Goal: Task Accomplishment & Management: Understand process/instructions

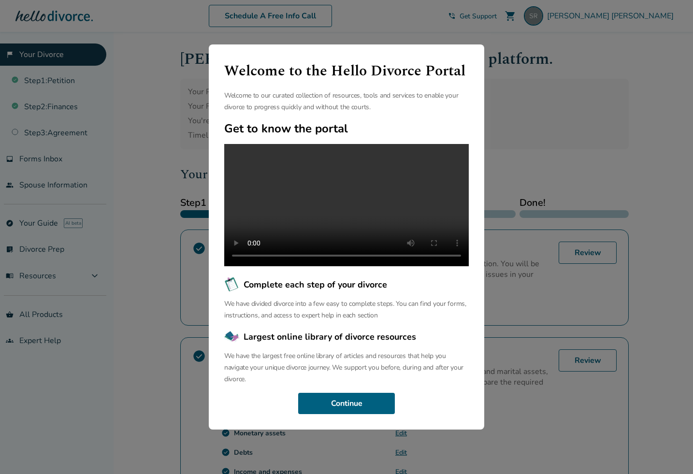
click at [354, 413] on button "Continue" at bounding box center [346, 403] width 97 height 21
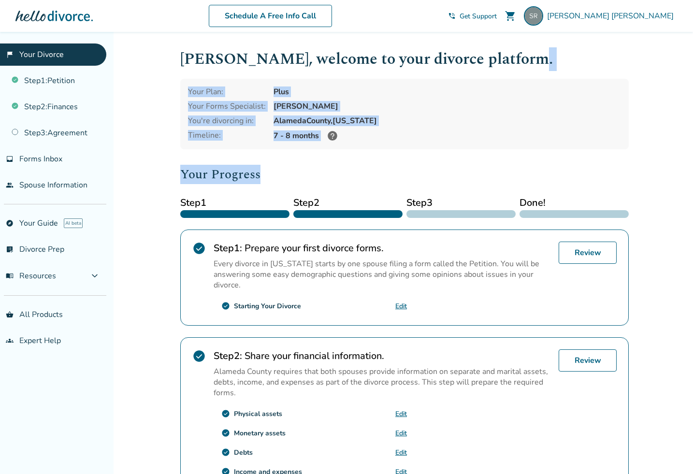
drag, startPoint x: 466, startPoint y: 128, endPoint x: 466, endPoint y: 47, distance: 80.2
click at [465, 50] on div "[PERSON_NAME] , welcome to your divorce platform. Your Plan: Plus Your Forms Sp…" at bounding box center [404, 333] width 448 height 572
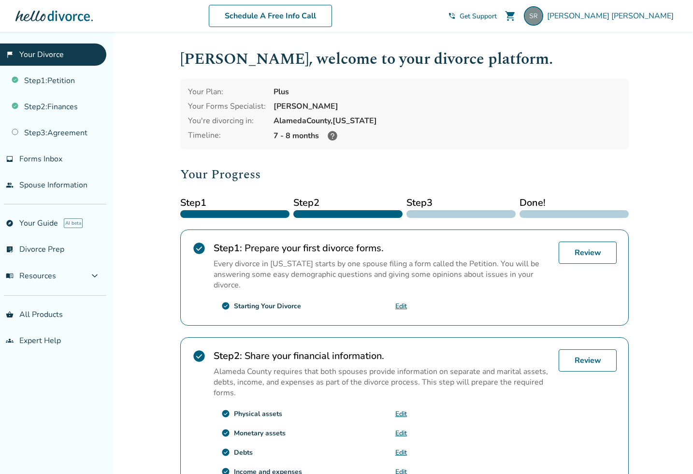
click at [466, 45] on div "[PERSON_NAME] , welcome to your divorce platform. Your Plan: Plus Your Forms Sp…" at bounding box center [404, 333] width 464 height 603
click at [332, 137] on icon at bounding box center [333, 136] width 10 height 10
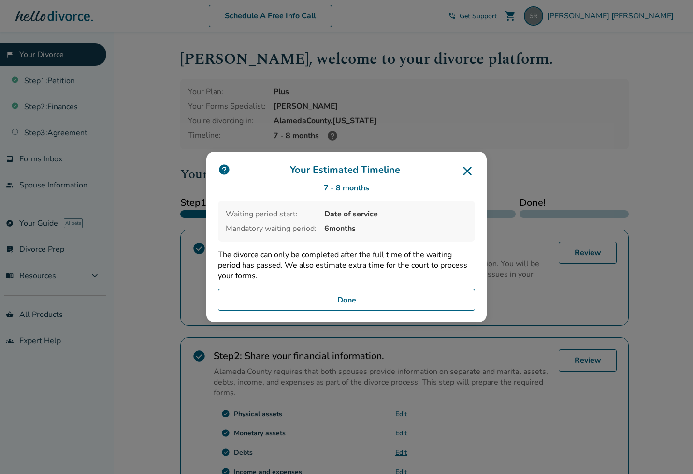
click at [228, 169] on img at bounding box center [224, 169] width 13 height 13
click at [463, 167] on icon at bounding box center [467, 171] width 9 height 9
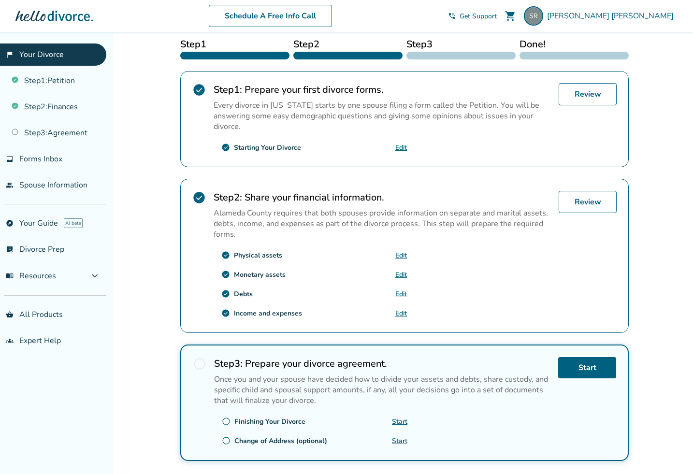
scroll to position [229, 0]
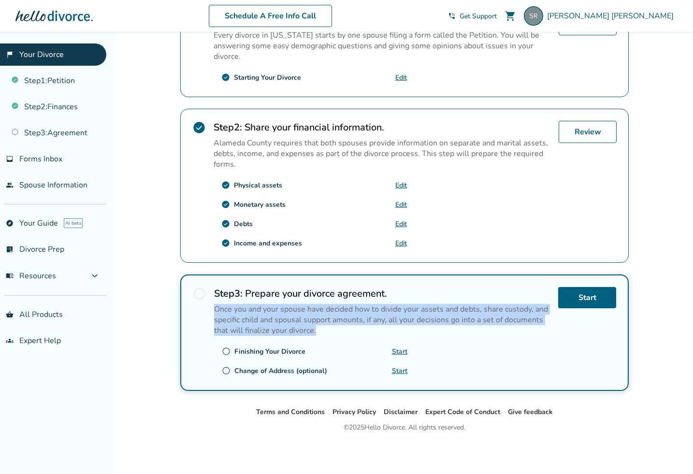
drag, startPoint x: 456, startPoint y: 321, endPoint x: 458, endPoint y: 337, distance: 15.5
click at [458, 337] on div "Step 3 : Prepare your divorce agreement. Once you and your spouse have decided …" at bounding box center [382, 332] width 336 height 91
drag, startPoint x: 457, startPoint y: 336, endPoint x: 447, endPoint y: 270, distance: 66.4
click at [447, 272] on div "Your Progress Step 1 Step 2 Step 3 Done! check_circle Step 1 : Prepare your fir…" at bounding box center [404, 163] width 448 height 455
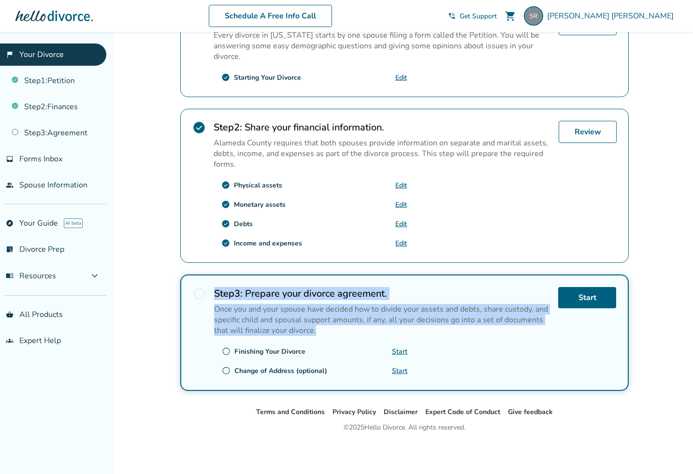
click at [447, 270] on div "Your Progress Step 1 Step 2 Step 3 Done! check_circle Step 1 : Prepare your fir…" at bounding box center [404, 163] width 448 height 455
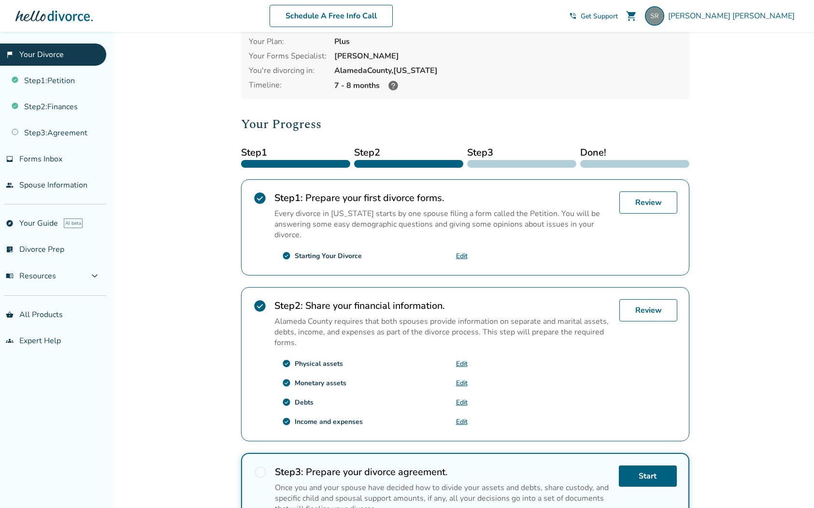
scroll to position [51, 0]
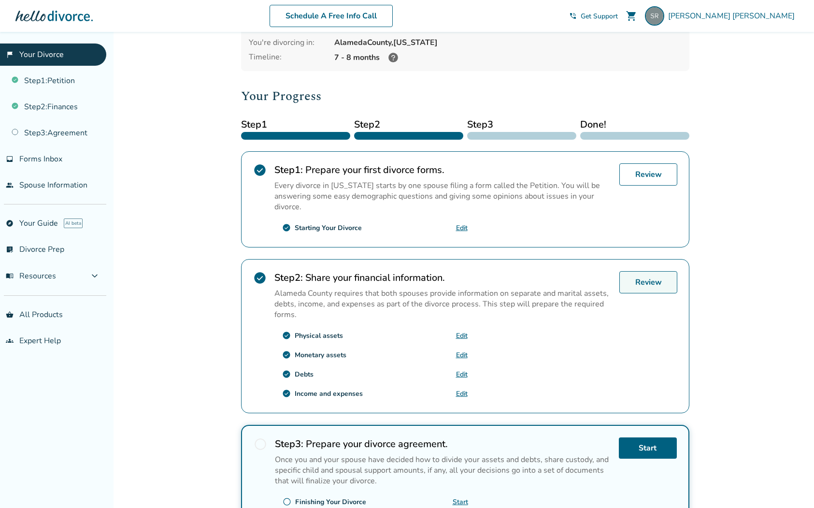
click at [635, 281] on link "Review" at bounding box center [648, 282] width 58 height 22
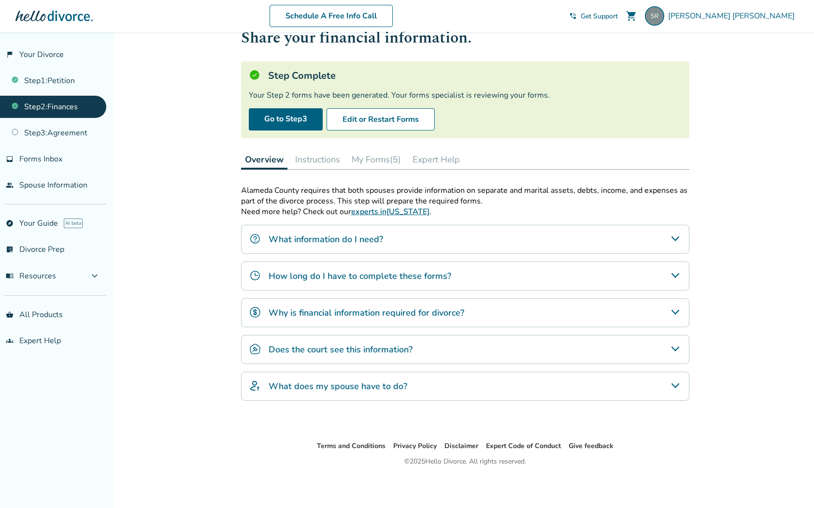
scroll to position [32, 0]
click at [395, 161] on button "My Forms (5)" at bounding box center [376, 159] width 57 height 19
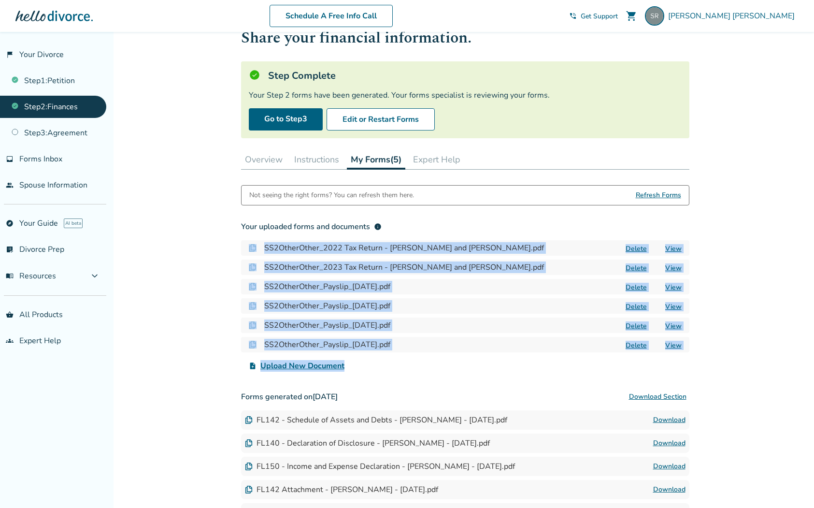
drag, startPoint x: 445, startPoint y: 239, endPoint x: 472, endPoint y: 375, distance: 139.5
click at [472, 375] on div "Not seeing the right forms? You can refresh them here. Refresh Forms Your uploa…" at bounding box center [465, 353] width 448 height 337
click at [692, 327] on div "Added to cart Step 0 2 Share your financial information. Step Complete Your Ste…" at bounding box center [407, 302] width 814 height 605
